Goal: Learn about a topic

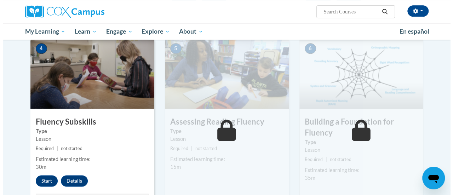
scroll to position [346, 0]
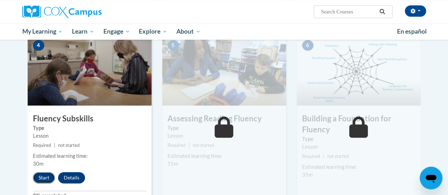
click at [50, 175] on button "Start" at bounding box center [44, 177] width 22 height 11
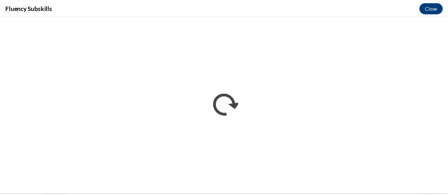
scroll to position [0, 0]
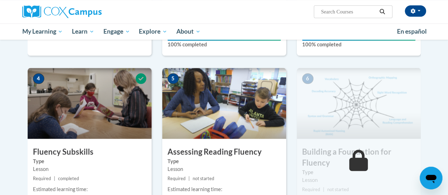
scroll to position [313, 0]
